Goal: Task Accomplishment & Management: Manage account settings

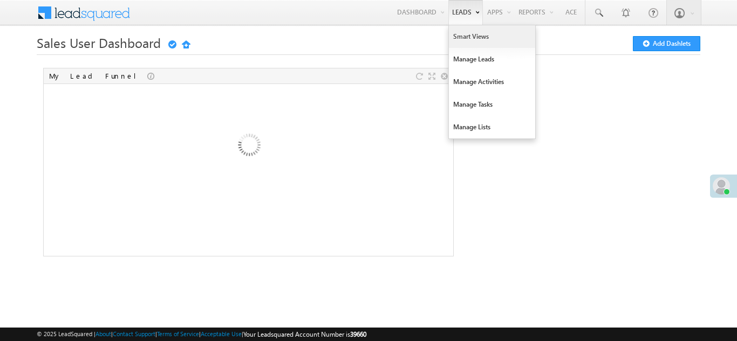
click at [467, 36] on link "Smart Views" at bounding box center [492, 36] width 86 height 23
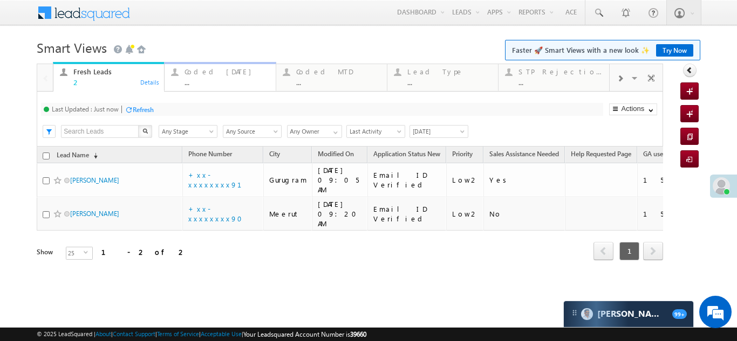
click at [205, 71] on div "Coded [DATE]" at bounding box center [226, 71] width 84 height 9
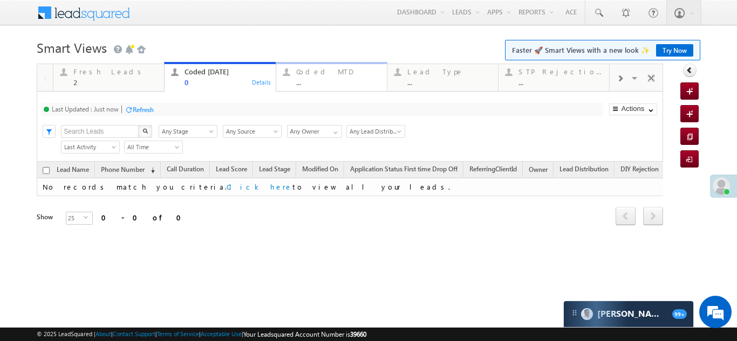
click at [320, 76] on div "Coded MTD" at bounding box center [338, 71] width 84 height 9
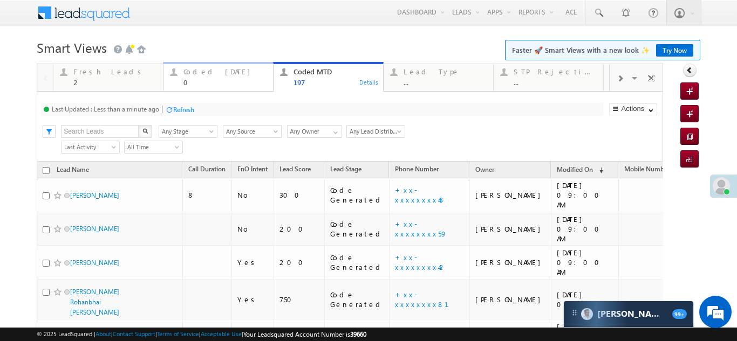
click at [196, 72] on div "Coded [DATE]" at bounding box center [224, 71] width 83 height 9
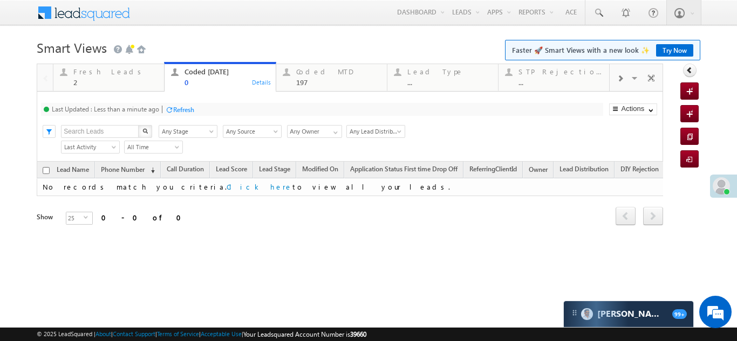
click at [194, 107] on div "Refresh" at bounding box center [183, 110] width 21 height 8
click at [90, 72] on div "Fresh Leads" at bounding box center [115, 71] width 84 height 9
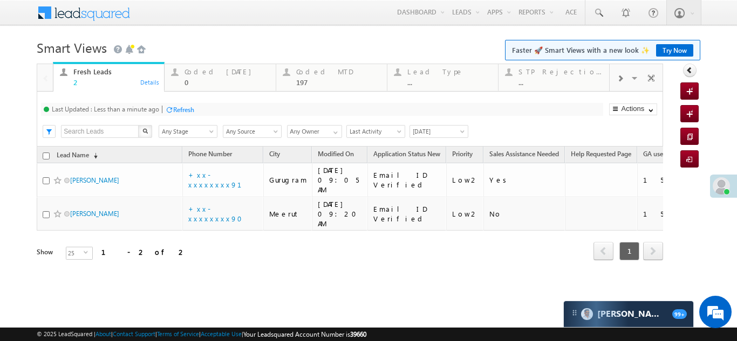
click at [187, 106] on div "Refresh" at bounding box center [183, 110] width 21 height 8
click at [143, 111] on div "Refresh" at bounding box center [143, 110] width 21 height 8
click at [203, 69] on div "Coded [DATE]" at bounding box center [226, 71] width 84 height 9
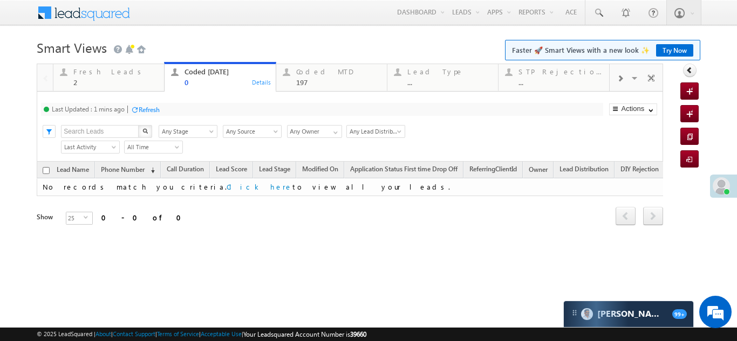
click at [147, 108] on div "Refresh" at bounding box center [149, 110] width 21 height 8
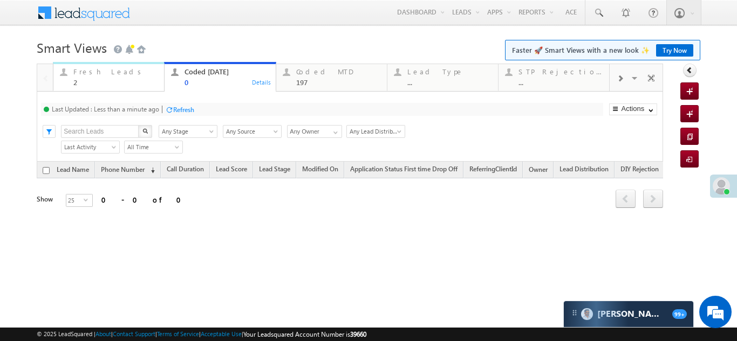
click at [91, 74] on div "Fresh Leads" at bounding box center [115, 71] width 84 height 9
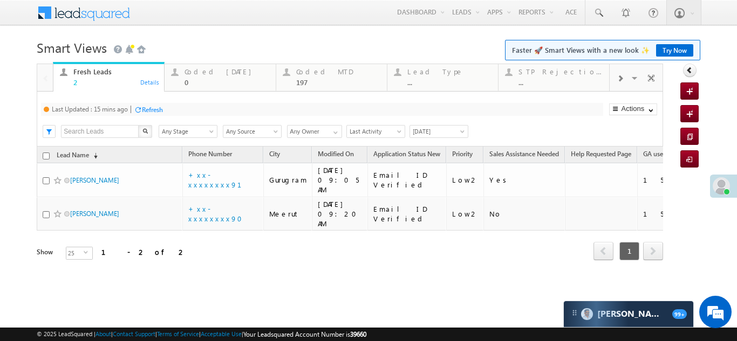
click at [155, 107] on div "Refresh" at bounding box center [152, 110] width 21 height 8
click at [150, 108] on div "Refresh" at bounding box center [143, 110] width 21 height 8
click at [149, 109] on div "Refresh" at bounding box center [143, 110] width 21 height 8
click at [214, 69] on div "Coded [DATE]" at bounding box center [226, 71] width 84 height 9
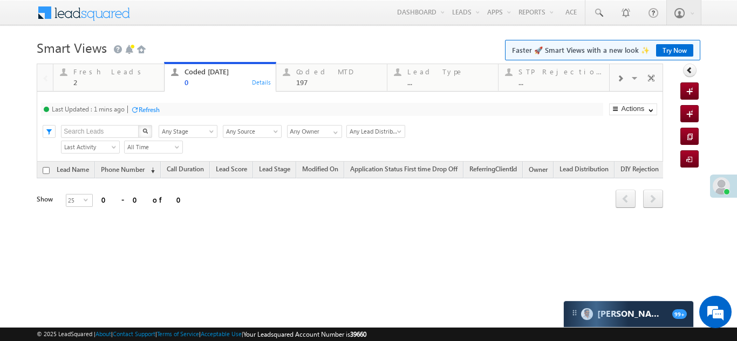
click at [140, 108] on div "Refresh" at bounding box center [149, 110] width 21 height 8
click at [81, 72] on div "Fresh Leads" at bounding box center [115, 71] width 84 height 9
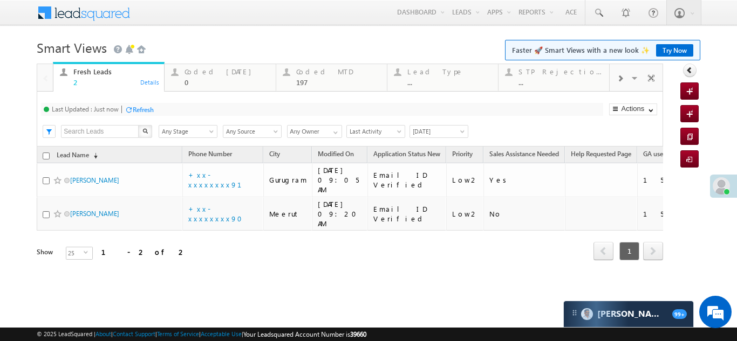
click at [146, 106] on div "Refresh" at bounding box center [143, 110] width 21 height 8
click at [183, 109] on div "Refresh" at bounding box center [183, 110] width 21 height 8
click at [141, 110] on div "Refresh" at bounding box center [143, 110] width 21 height 8
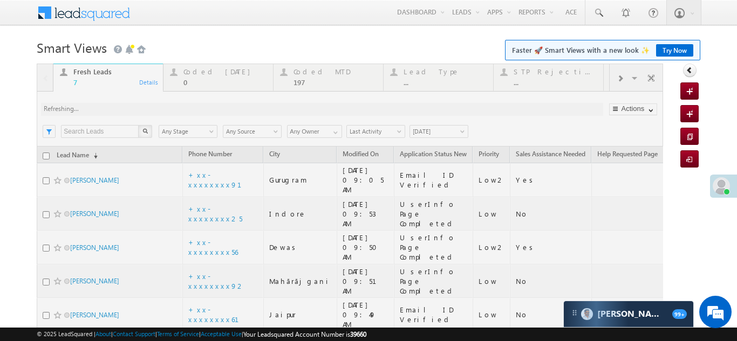
scroll to position [88, 0]
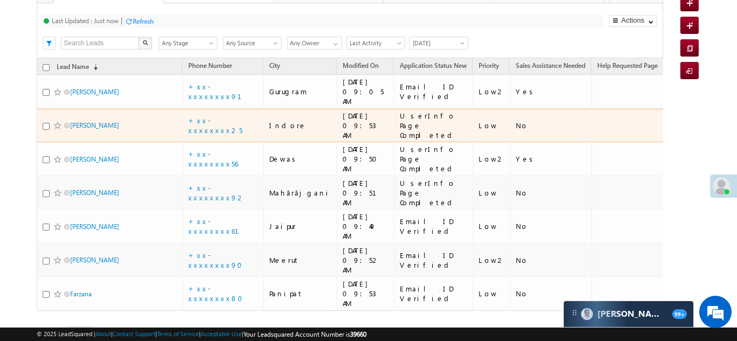
click at [208, 58] on div "Last Updated : Just now Refresh Refreshing... Search X Lead Stage Any Stage Any…" at bounding box center [350, 30] width 626 height 55
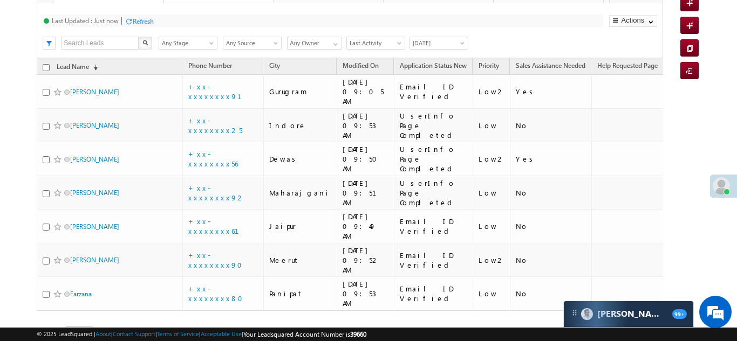
scroll to position [0, 0]
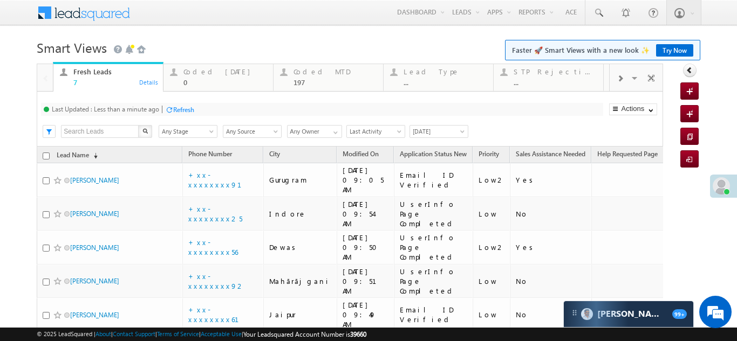
click at [183, 108] on div "Refresh" at bounding box center [183, 110] width 21 height 8
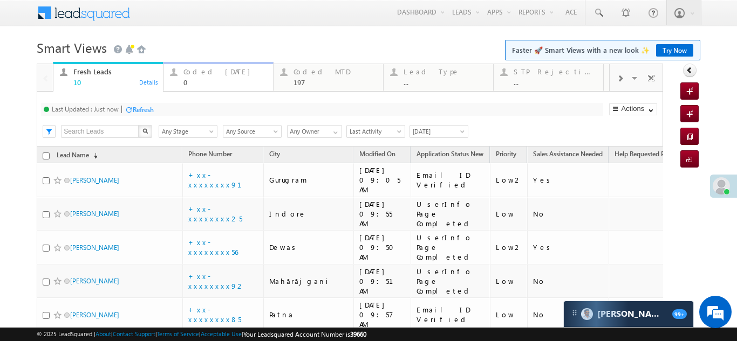
click at [205, 72] on div "Coded [DATE]" at bounding box center [224, 71] width 83 height 9
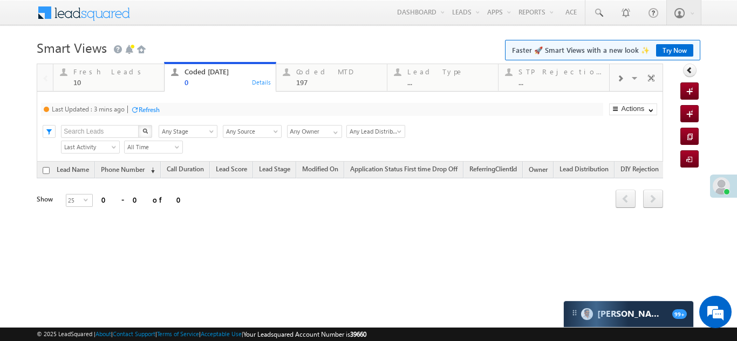
click at [153, 108] on div "Refresh" at bounding box center [149, 110] width 21 height 8
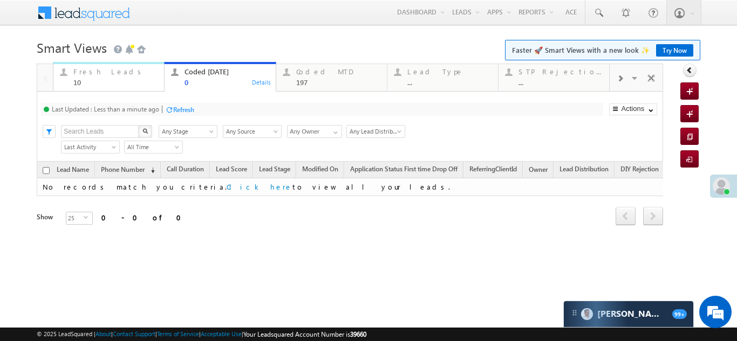
click at [91, 73] on div "Fresh Leads" at bounding box center [115, 71] width 84 height 9
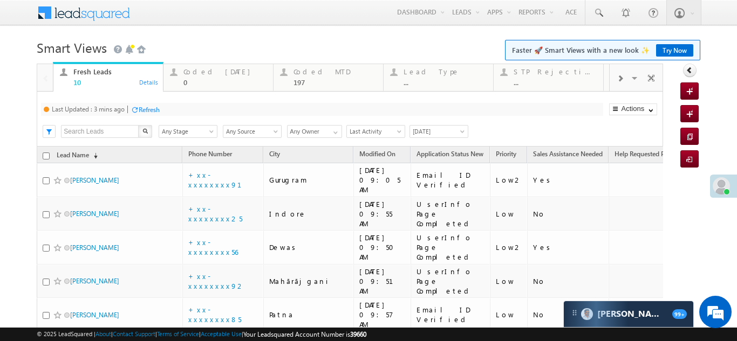
click at [160, 109] on div "Refresh" at bounding box center [149, 110] width 21 height 8
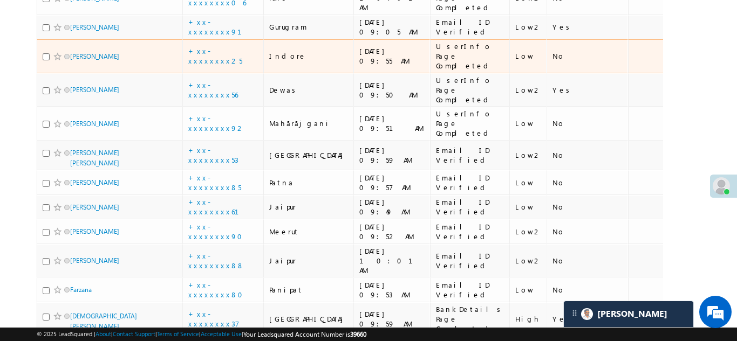
scroll to position [216, 0]
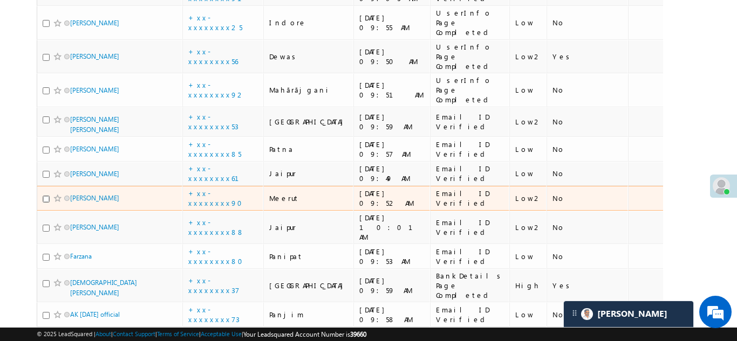
click at [45, 196] on input "checkbox" at bounding box center [46, 199] width 7 height 7
checkbox input "true"
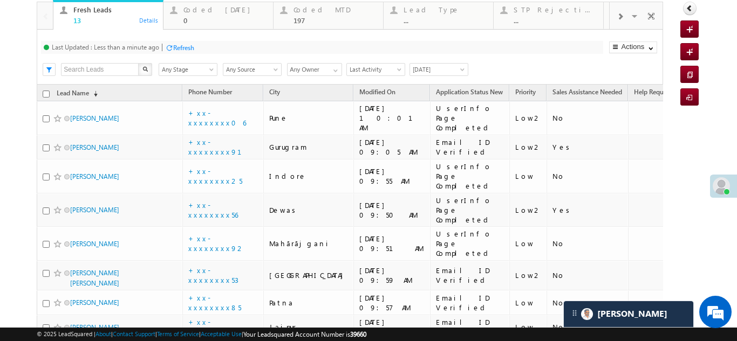
scroll to position [54, 0]
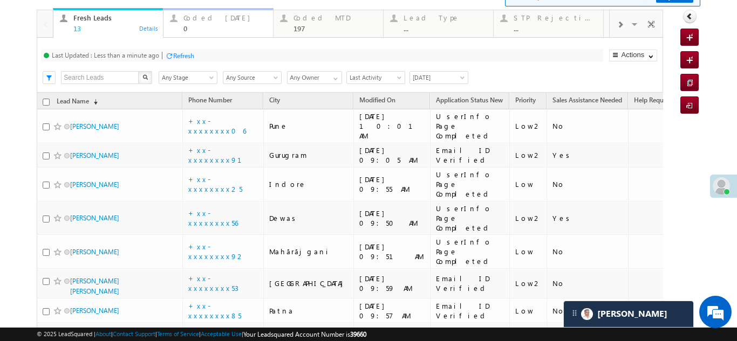
click at [198, 18] on div "Coded [DATE]" at bounding box center [224, 17] width 83 height 9
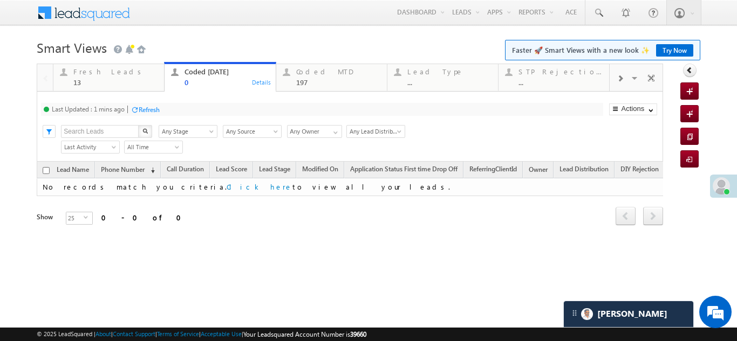
click at [150, 106] on div "Refresh" at bounding box center [149, 110] width 21 height 8
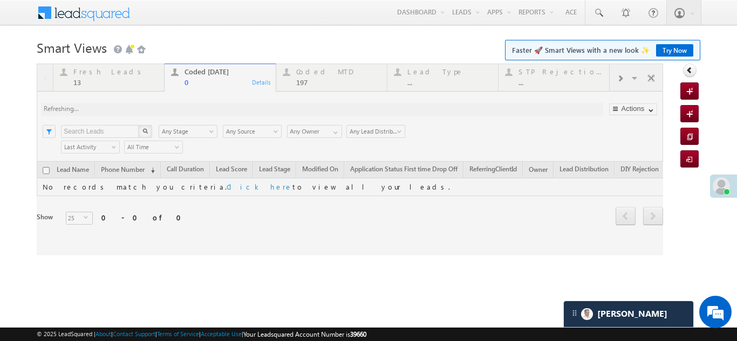
click at [86, 76] on div at bounding box center [350, 160] width 626 height 192
click at [86, 76] on div "Fresh Leads" at bounding box center [115, 71] width 84 height 9
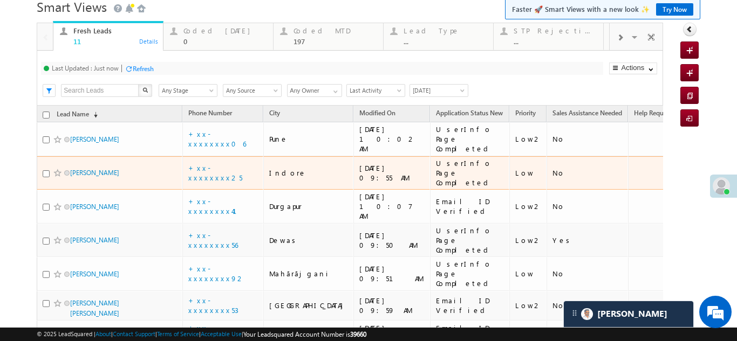
scroll to position [18, 0]
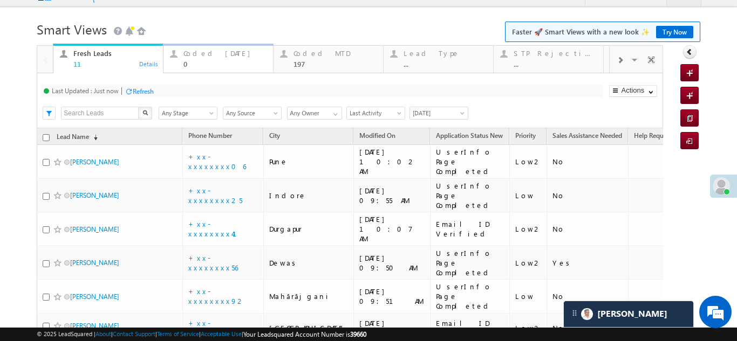
click at [211, 52] on div "Coded [DATE]" at bounding box center [224, 53] width 83 height 9
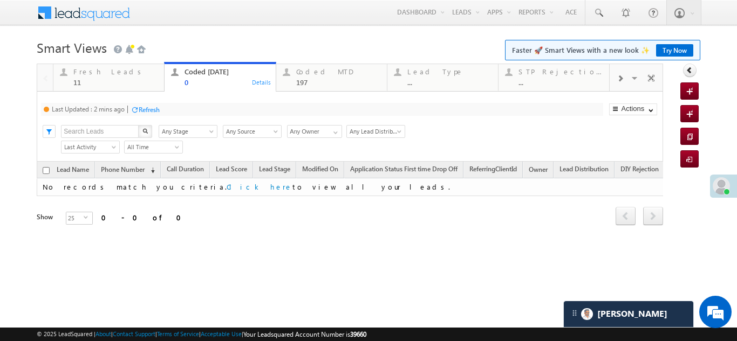
click at [154, 109] on div "Refresh" at bounding box center [149, 110] width 21 height 8
click at [86, 76] on div "Fresh Leads 11" at bounding box center [115, 75] width 84 height 21
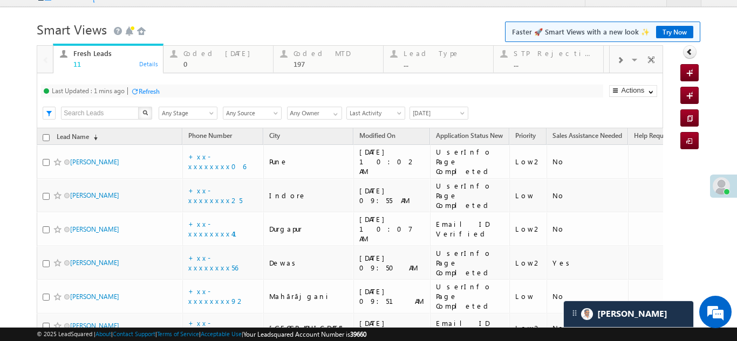
click at [148, 90] on div "Refresh" at bounding box center [149, 91] width 21 height 8
click at [203, 56] on div "Coded [DATE]" at bounding box center [224, 53] width 83 height 9
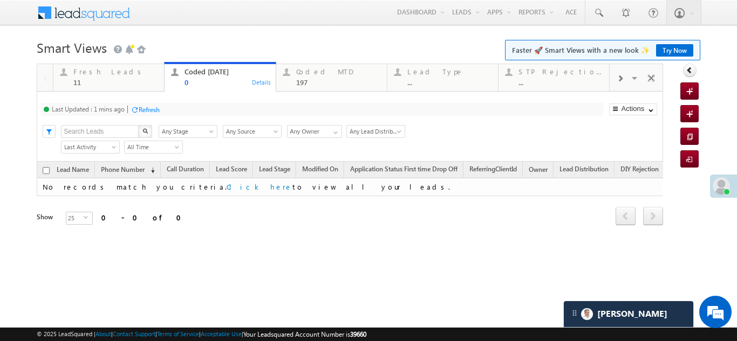
click at [156, 111] on div "Refresh" at bounding box center [149, 110] width 21 height 8
click at [95, 74] on div "Fresh Leads" at bounding box center [115, 71] width 84 height 9
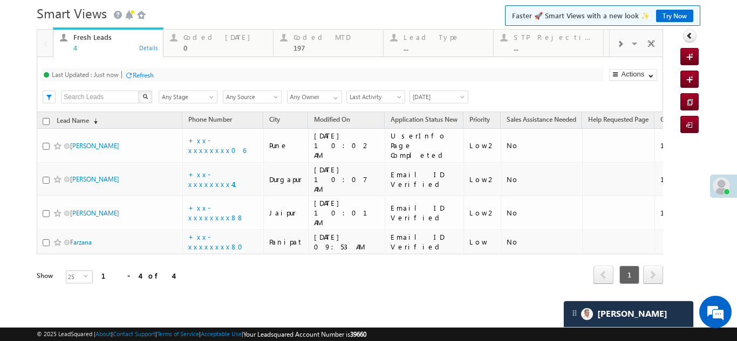
scroll to position [15, 0]
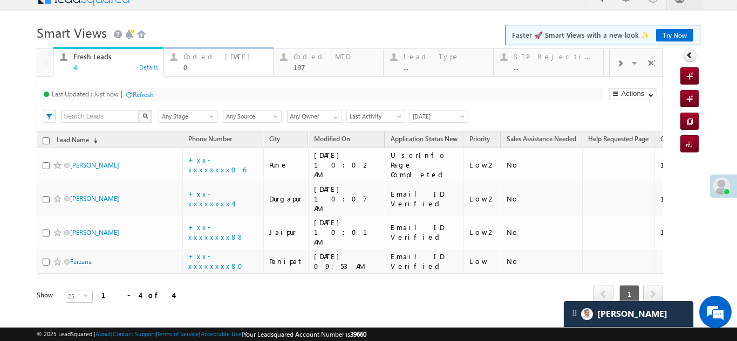
click at [211, 54] on div "Coded [DATE]" at bounding box center [224, 56] width 83 height 9
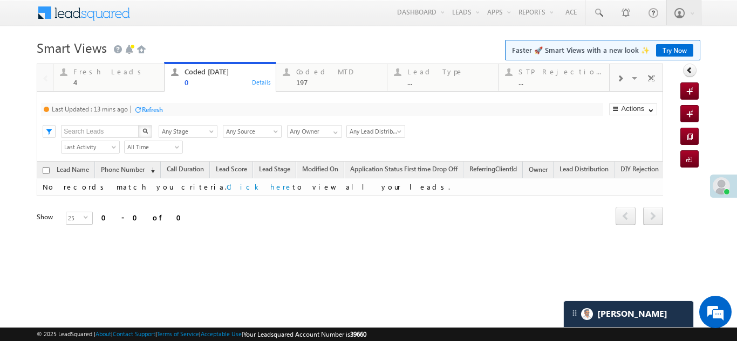
click at [154, 108] on div "Refresh" at bounding box center [152, 110] width 21 height 8
click at [105, 77] on div "Fresh Leads 4" at bounding box center [115, 75] width 84 height 21
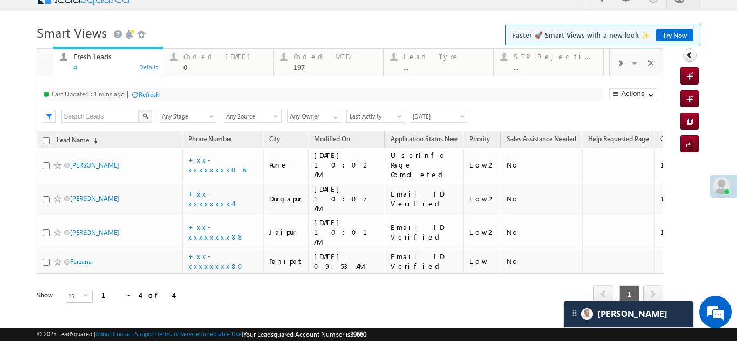
click at [148, 97] on div "Refresh" at bounding box center [149, 95] width 21 height 8
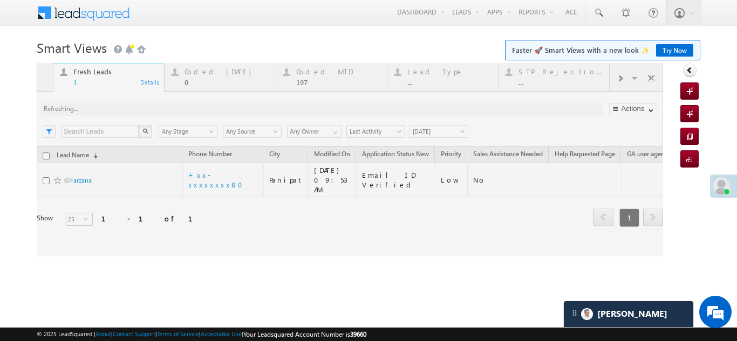
scroll to position [0, 0]
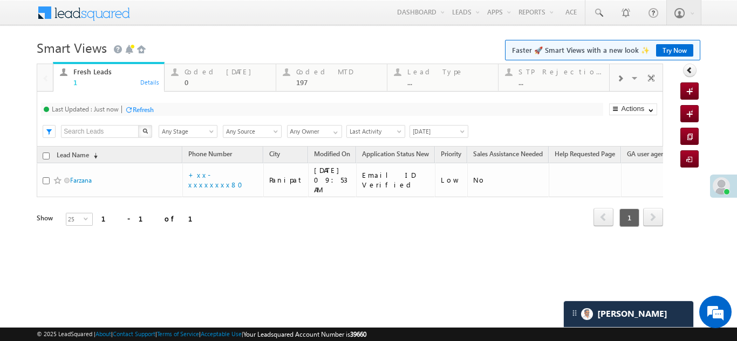
click at [145, 108] on div "Refresh" at bounding box center [143, 110] width 21 height 8
click at [149, 109] on div "Refresh" at bounding box center [143, 110] width 21 height 8
click at [202, 76] on div "Coded [DATE] 0" at bounding box center [226, 75] width 84 height 21
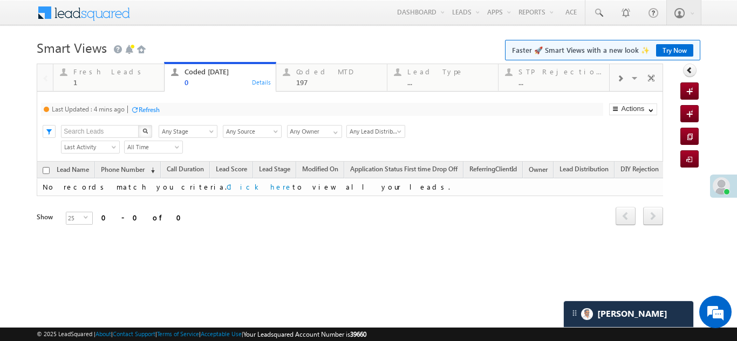
click at [152, 110] on div "Refresh" at bounding box center [149, 110] width 21 height 8
click at [89, 73] on div "Fresh Leads" at bounding box center [115, 71] width 84 height 9
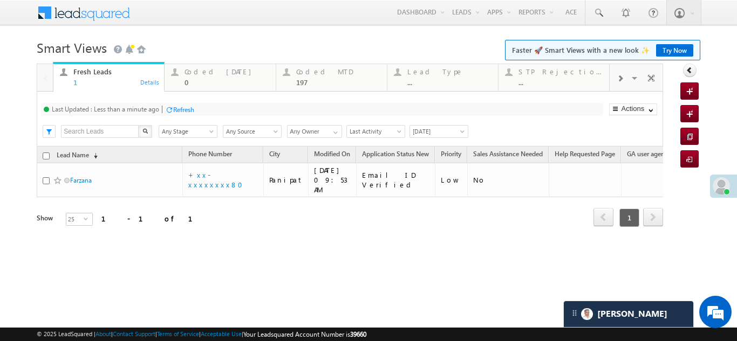
click at [181, 109] on div "Refresh" at bounding box center [183, 110] width 21 height 8
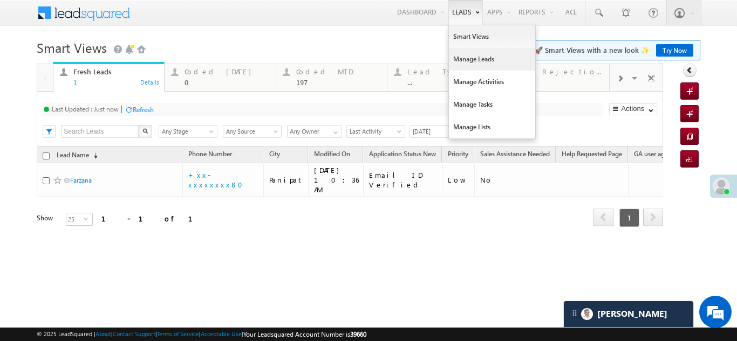
click at [464, 56] on link "Manage Leads" at bounding box center [492, 59] width 86 height 23
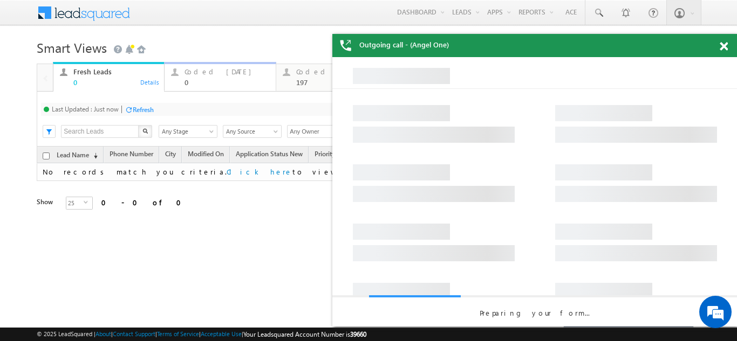
click at [204, 71] on div "Coded [DATE]" at bounding box center [226, 71] width 84 height 9
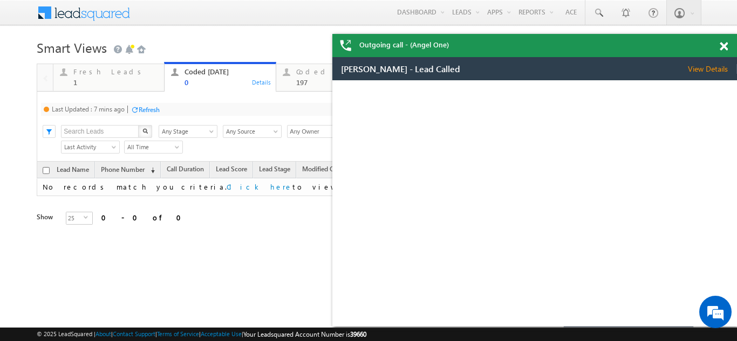
click at [147, 111] on div "Refresh" at bounding box center [149, 110] width 21 height 8
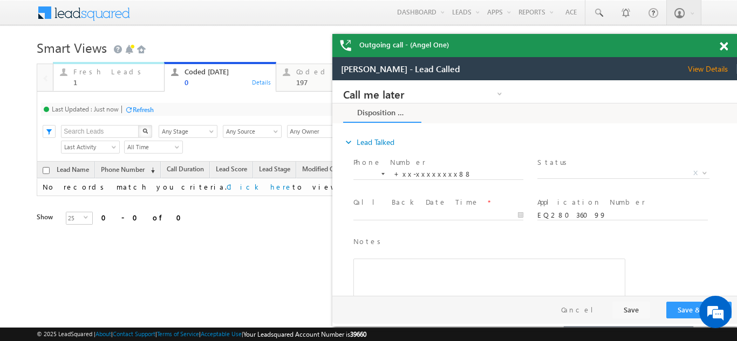
click at [91, 72] on div "Fresh Leads" at bounding box center [115, 71] width 84 height 9
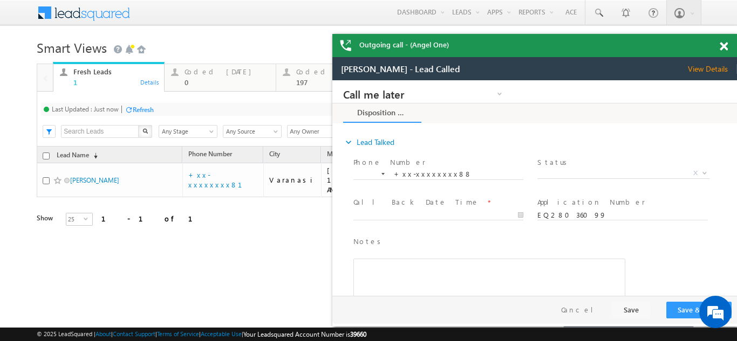
click at [148, 110] on div "Refresh" at bounding box center [143, 110] width 21 height 8
click at [721, 49] on span at bounding box center [723, 46] width 8 height 9
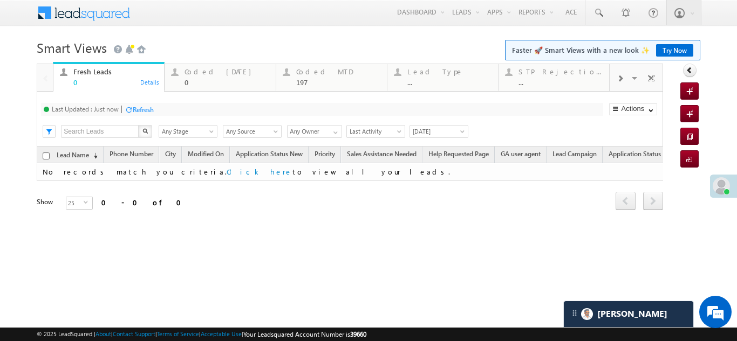
click at [153, 109] on div "Refresh" at bounding box center [143, 110] width 21 height 8
